Goal: Task Accomplishment & Management: Use online tool/utility

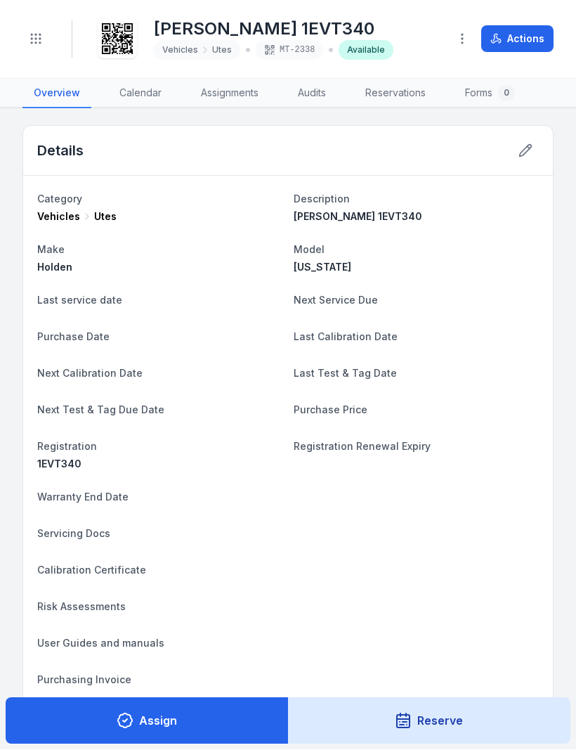
click at [516, 34] on button "Actions" at bounding box center [517, 39] width 72 height 27
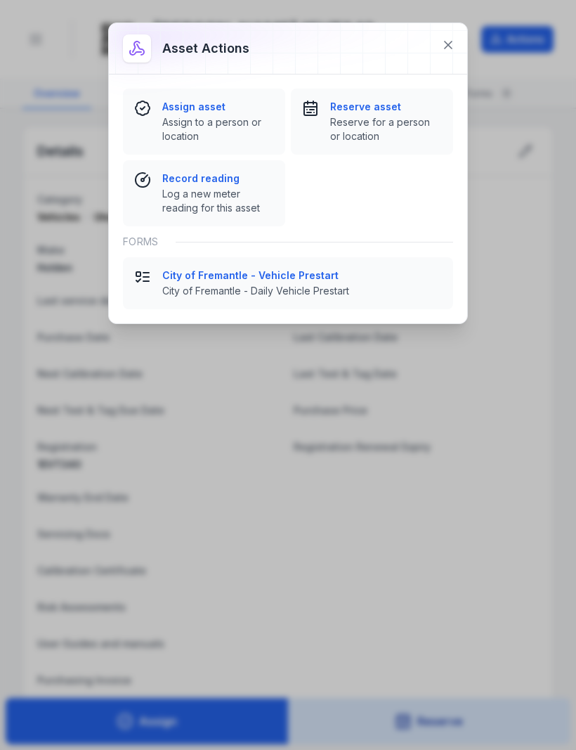
click at [446, 39] on icon at bounding box center [448, 45] width 14 height 14
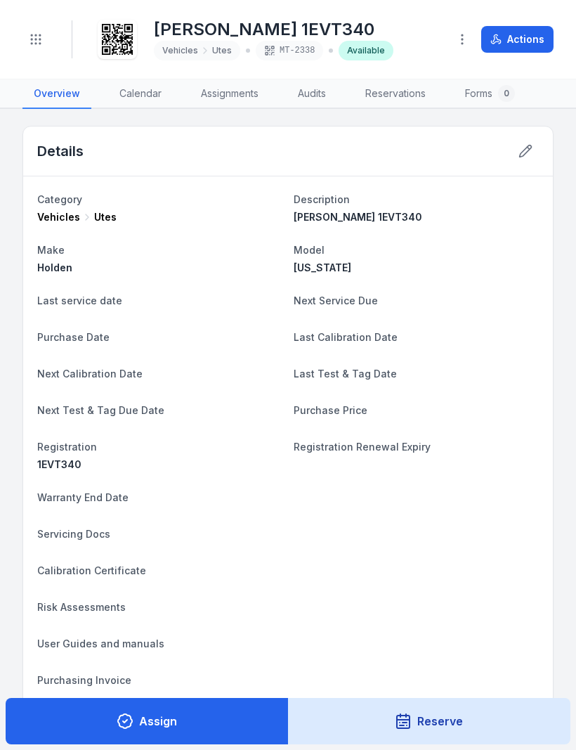
click at [33, 37] on icon "Toggle navigation" at bounding box center [36, 39] width 14 height 14
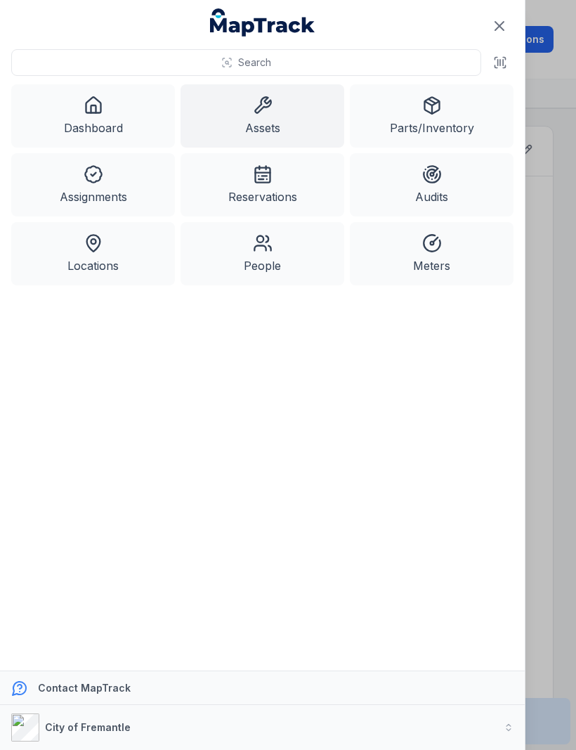
click at [119, 249] on link "Locations" at bounding box center [93, 253] width 164 height 63
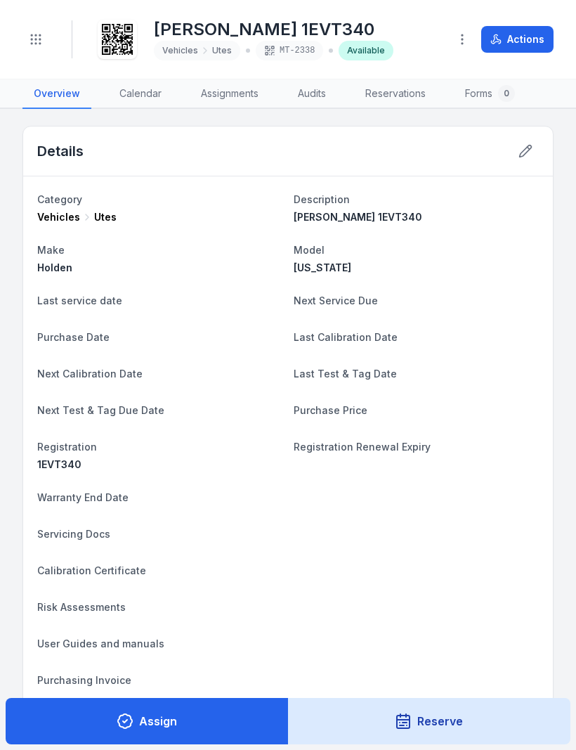
click at [233, 87] on link "Assignments" at bounding box center [230, 94] width 80 height 30
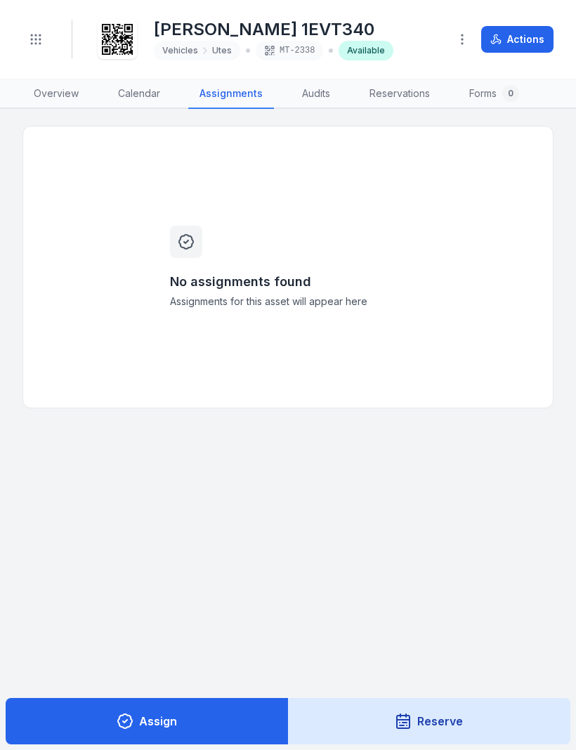
click at [142, 87] on link "Calendar" at bounding box center [139, 94] width 65 height 30
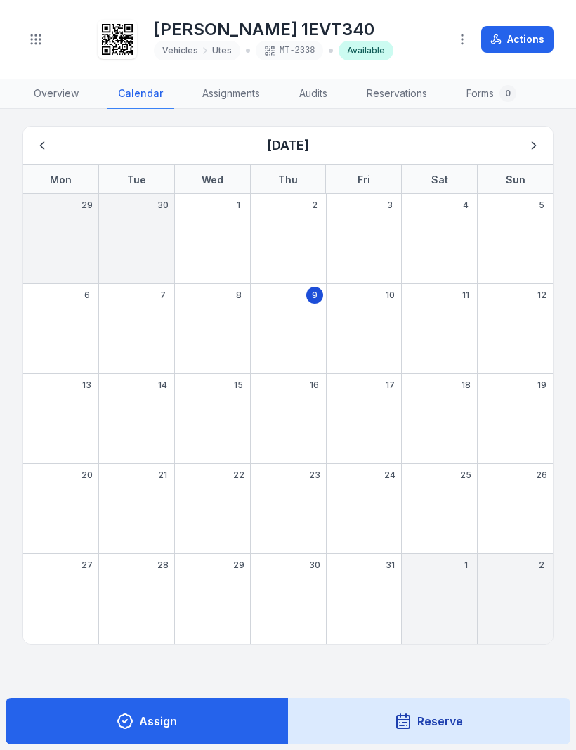
click at [473, 92] on link "Forms 0" at bounding box center [491, 94] width 72 height 30
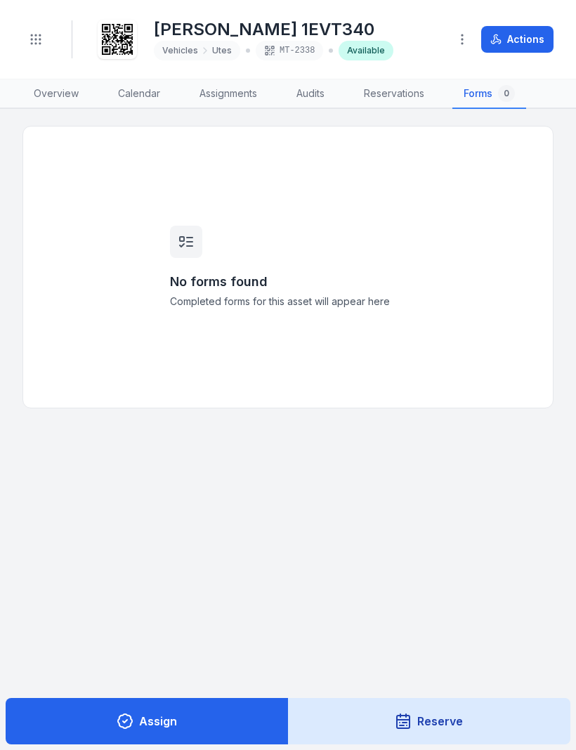
click at [53, 101] on link "Overview" at bounding box center [55, 94] width 67 height 30
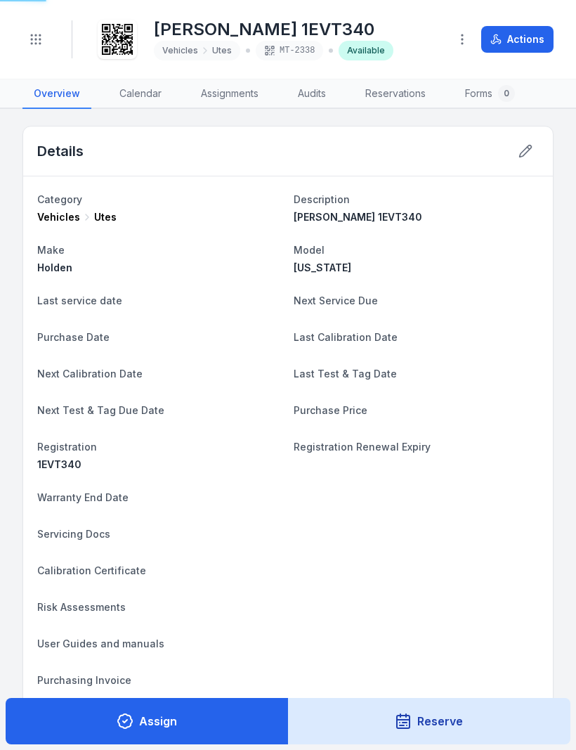
click at [37, 41] on icon "Toggle navigation" at bounding box center [36, 39] width 14 height 14
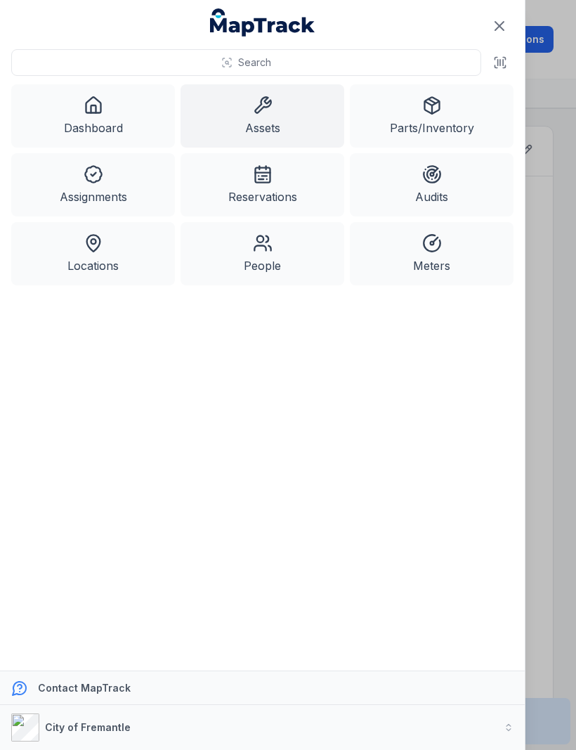
click at [122, 122] on link "Dashboard" at bounding box center [93, 115] width 164 height 63
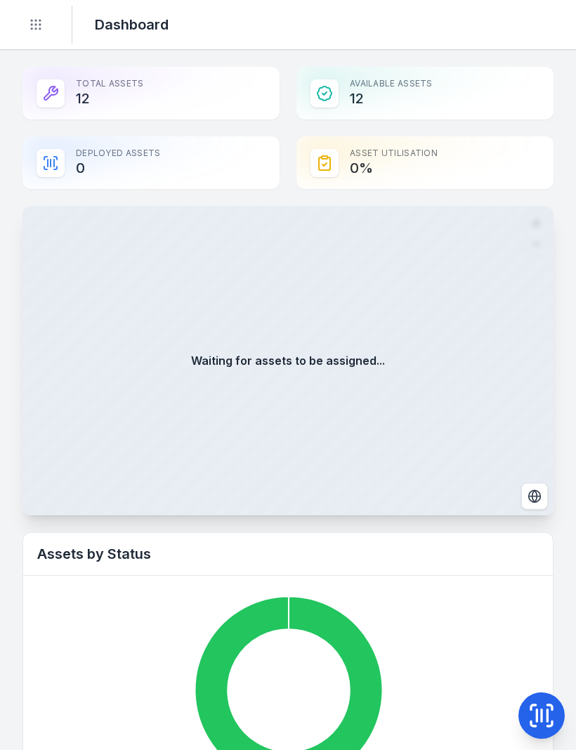
click at [27, 26] on button "Toggle Navigation" at bounding box center [35, 24] width 27 height 27
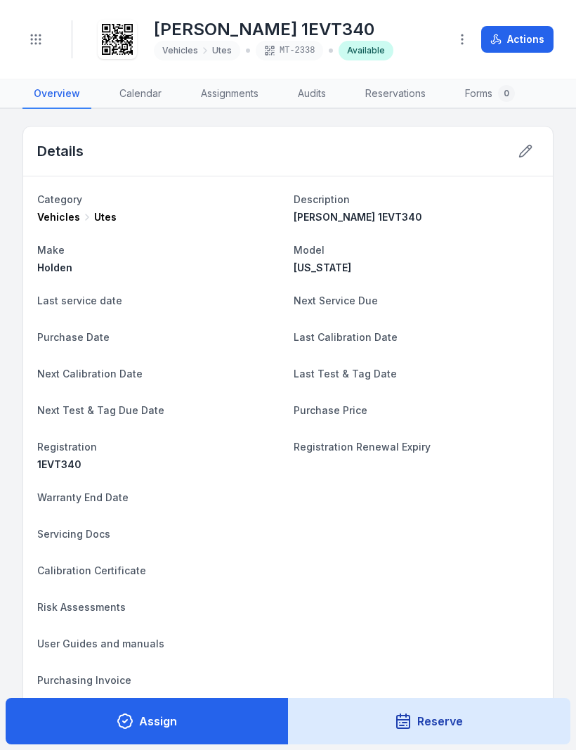
click at [530, 30] on button "Actions" at bounding box center [517, 39] width 72 height 27
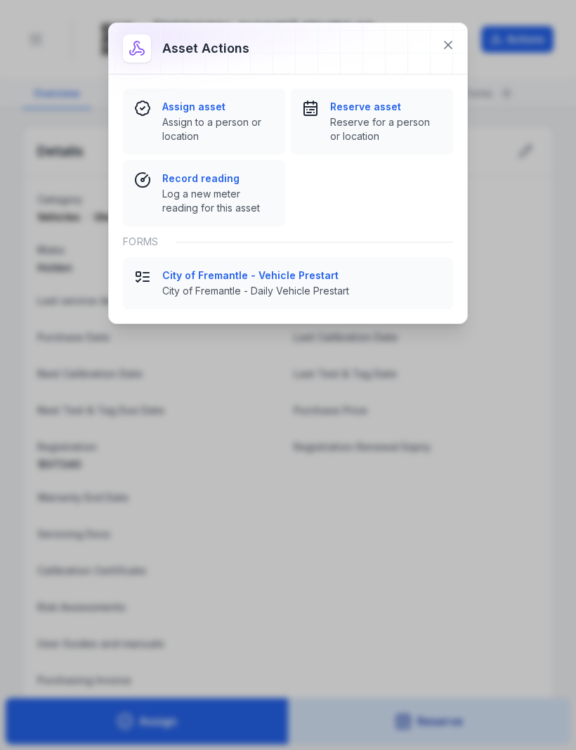
click at [243, 203] on span "Log a new meter reading for this asset" at bounding box center [218, 201] width 112 height 28
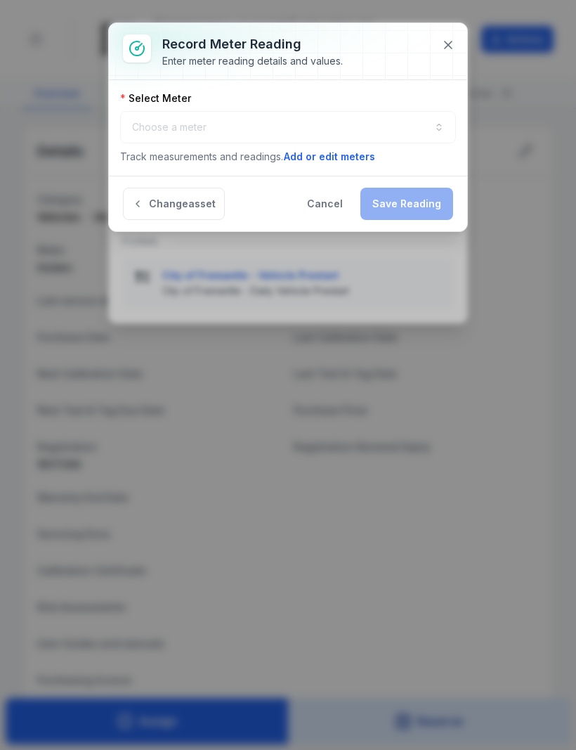
click at [456, 44] on button at bounding box center [448, 45] width 27 height 27
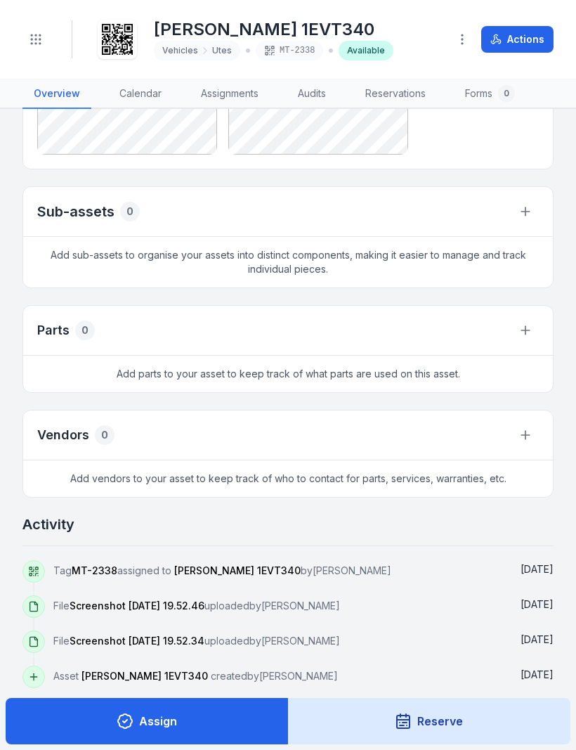
scroll to position [1065, 0]
click at [117, 36] on icon at bounding box center [117, 39] width 31 height 31
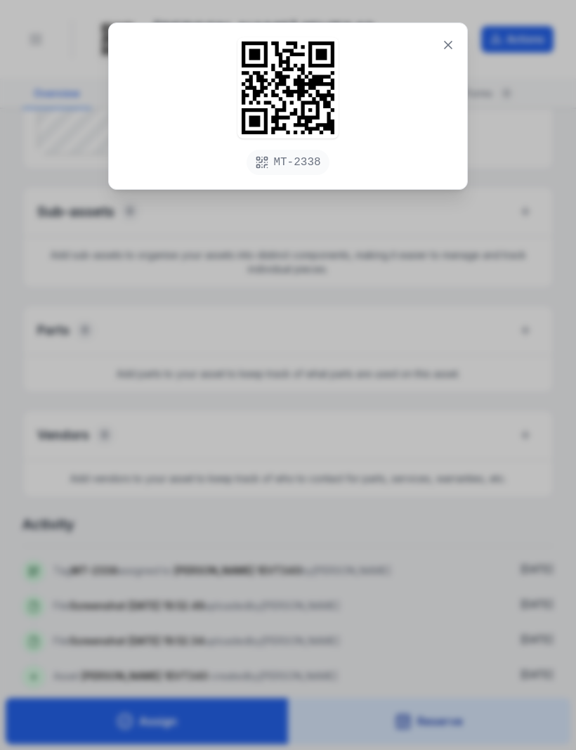
click at [452, 44] on icon at bounding box center [448, 45] width 14 height 14
